Goal: Transaction & Acquisition: Obtain resource

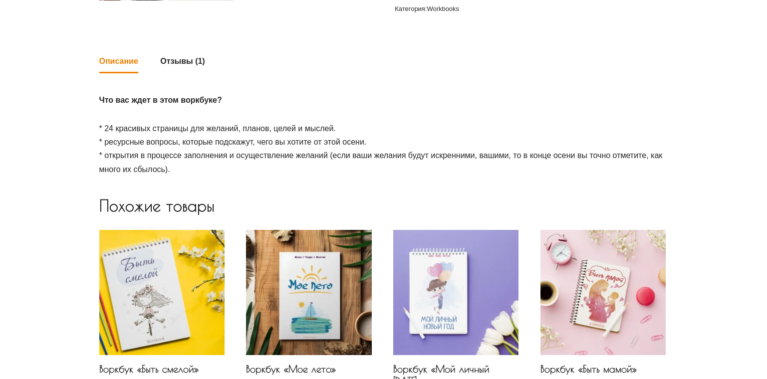
scroll to position [217, 0]
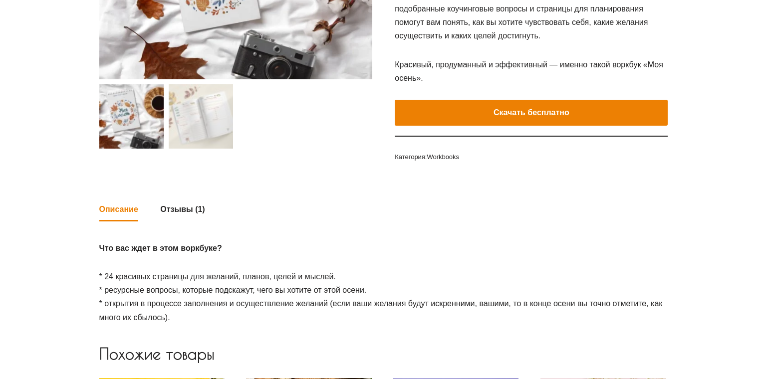
click at [528, 112] on e-page-transition at bounding box center [383, 189] width 767 height 379
click at [512, 118] on e-page-transition at bounding box center [383, 189] width 767 height 379
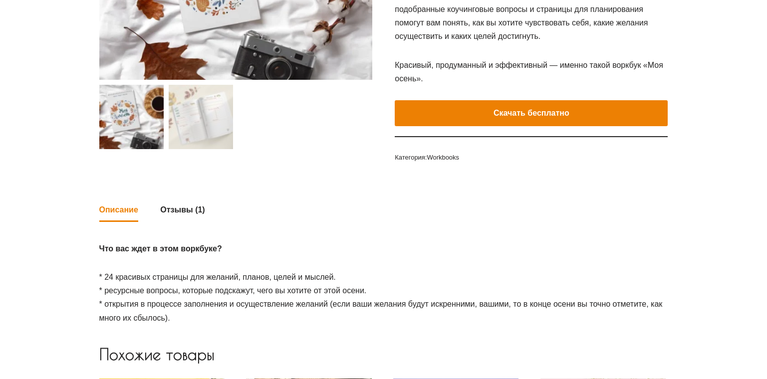
click at [523, 114] on e-page-transition at bounding box center [383, 189] width 767 height 379
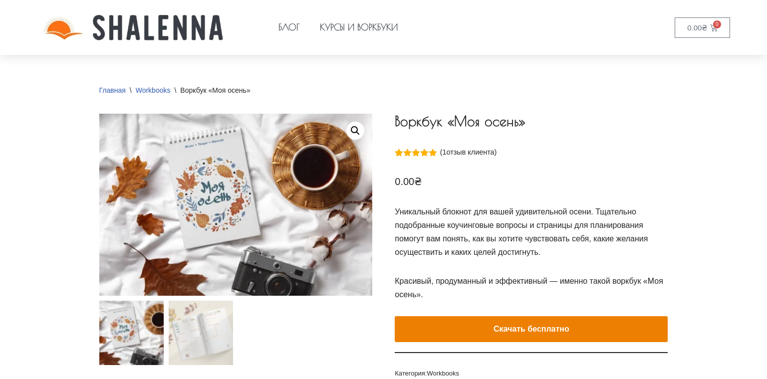
click at [525, 330] on e-page-transition at bounding box center [383, 189] width 767 height 379
click at [520, 332] on button "Скачать бесплатно" at bounding box center [531, 329] width 273 height 26
click at [509, 330] on e-page-transition at bounding box center [383, 189] width 767 height 379
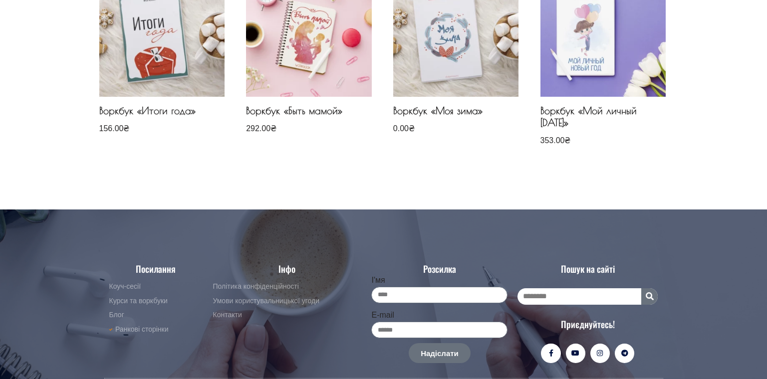
scroll to position [699, 0]
